Goal: Task Accomplishment & Management: Manage account settings

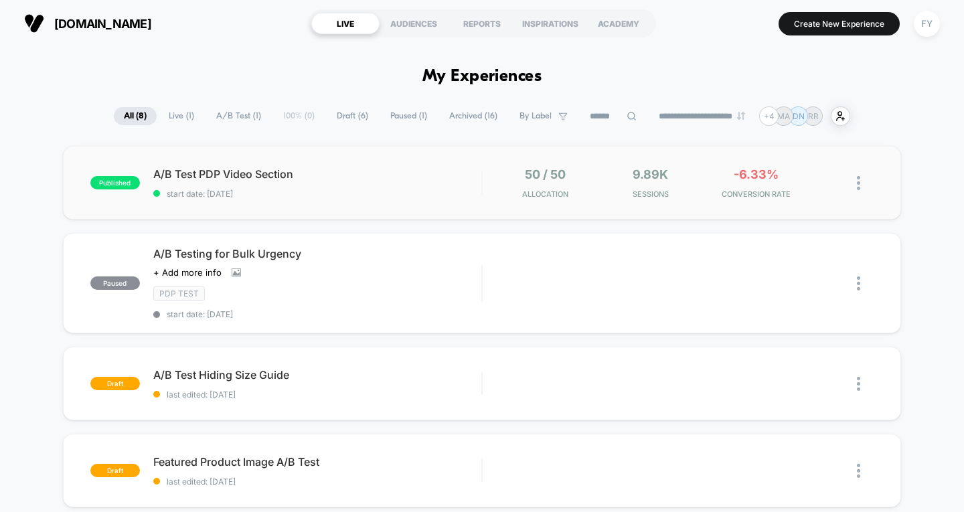
click at [869, 191] on div at bounding box center [865, 182] width 17 height 31
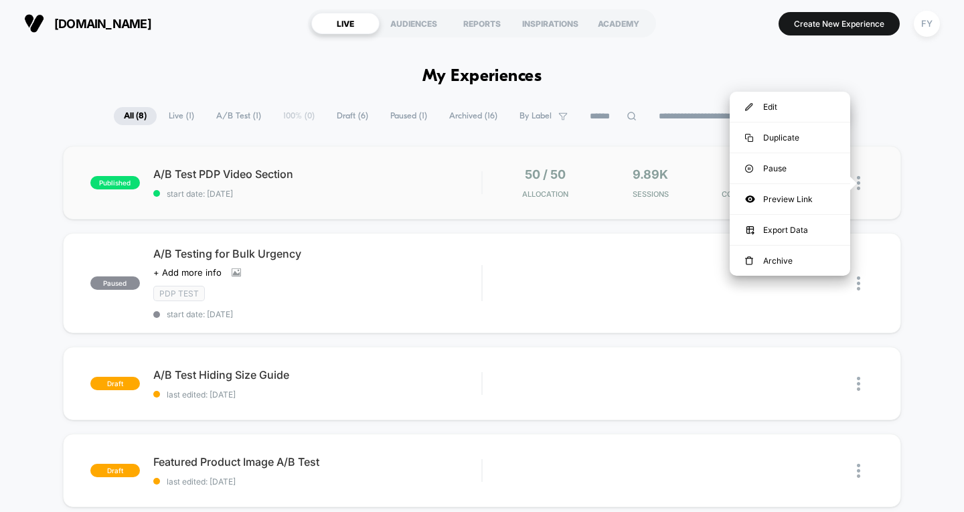
click at [199, 189] on span "start date: [DATE]" at bounding box center [317, 194] width 329 height 10
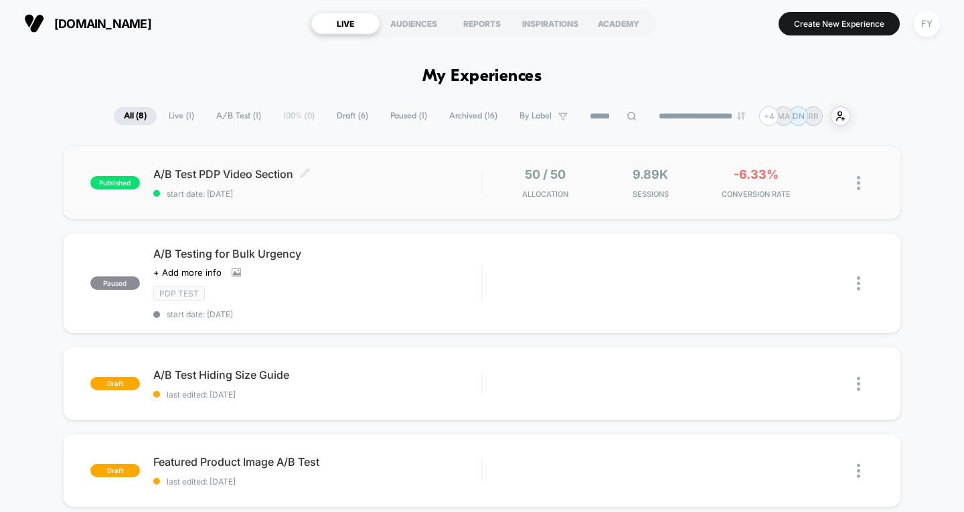
click at [304, 178] on span at bounding box center [305, 174] width 10 height 13
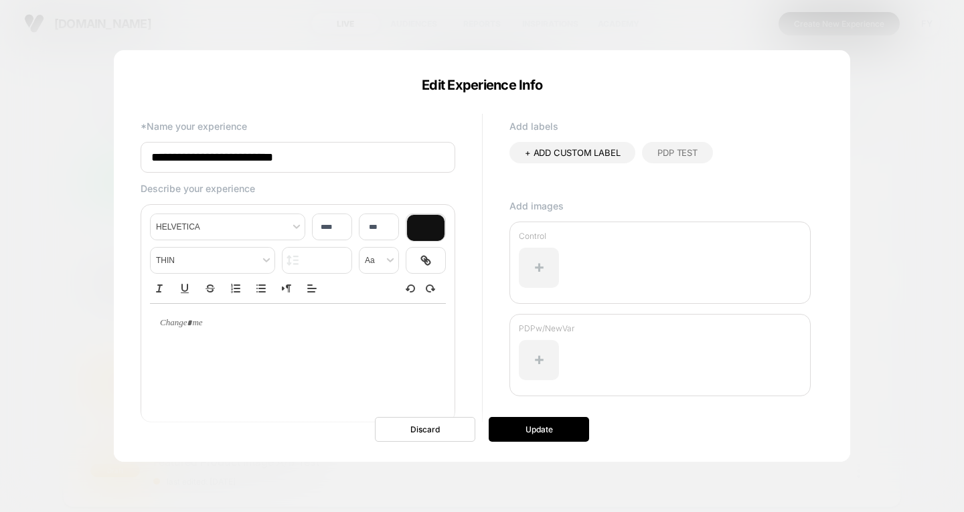
click at [46, 94] on div at bounding box center [482, 256] width 964 height 512
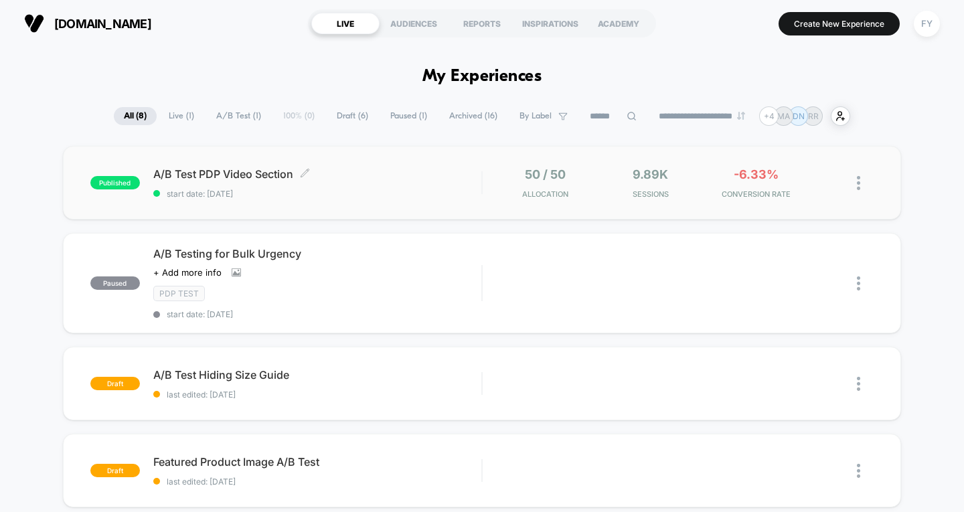
click at [858, 177] on img at bounding box center [858, 183] width 3 height 14
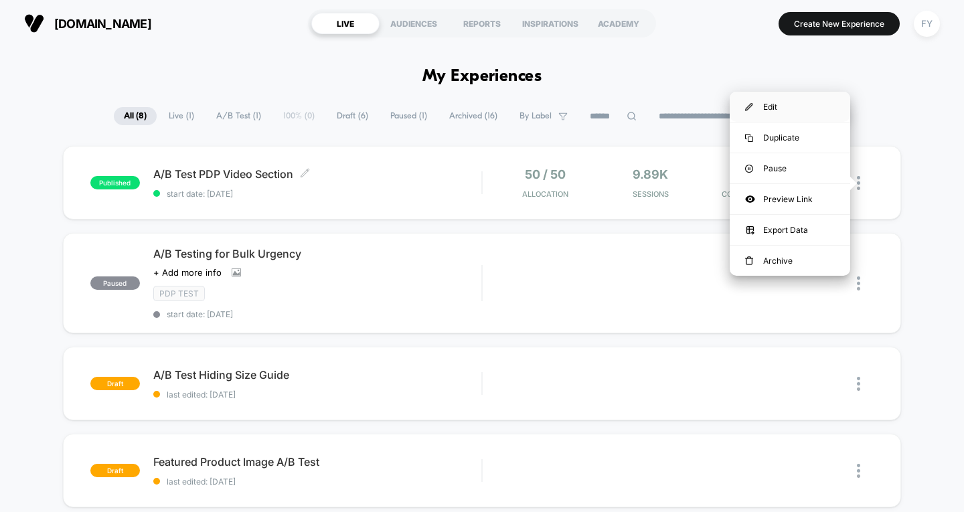
click at [793, 103] on div "Edit" at bounding box center [790, 107] width 120 height 30
click at [787, 99] on div "Edit" at bounding box center [790, 107] width 120 height 30
click at [782, 102] on div "Edit" at bounding box center [790, 107] width 120 height 30
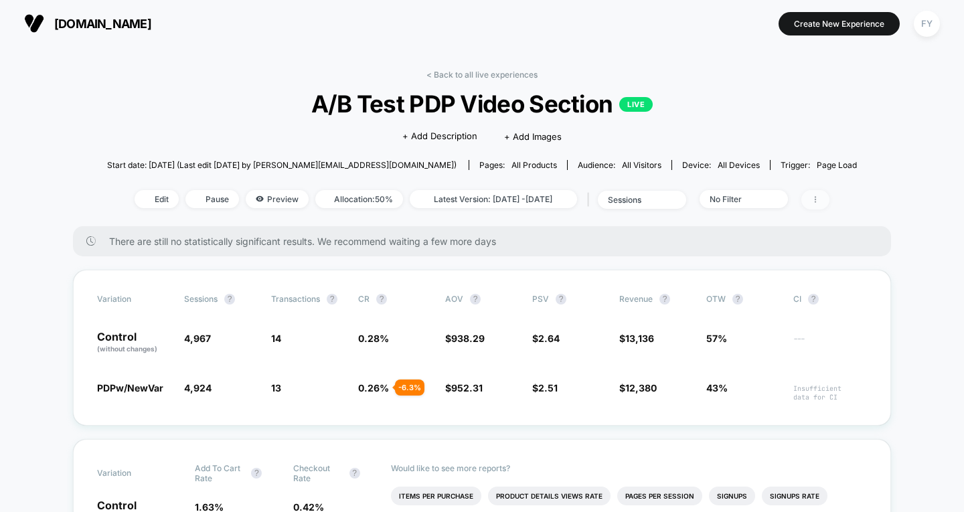
click at [829, 201] on span at bounding box center [815, 199] width 28 height 19
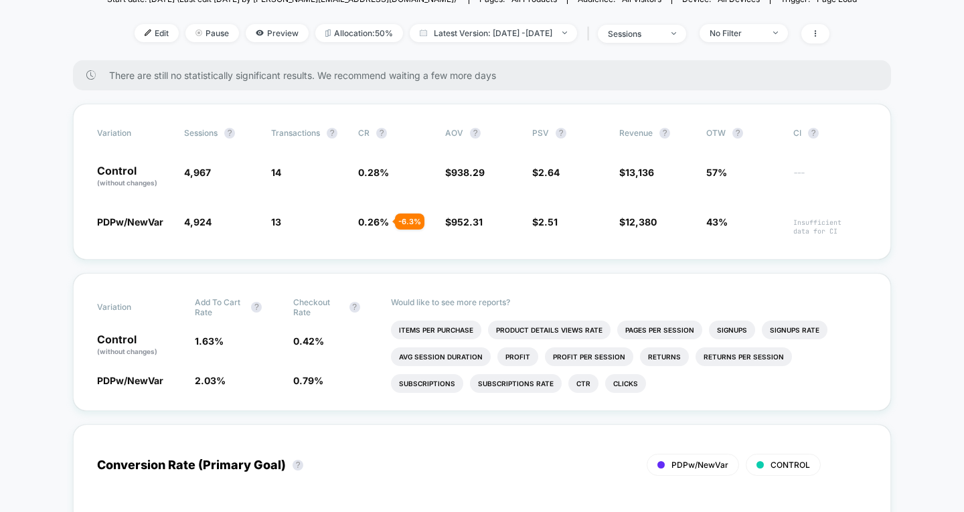
scroll to position [165, 0]
